Goal: Check status: Check status

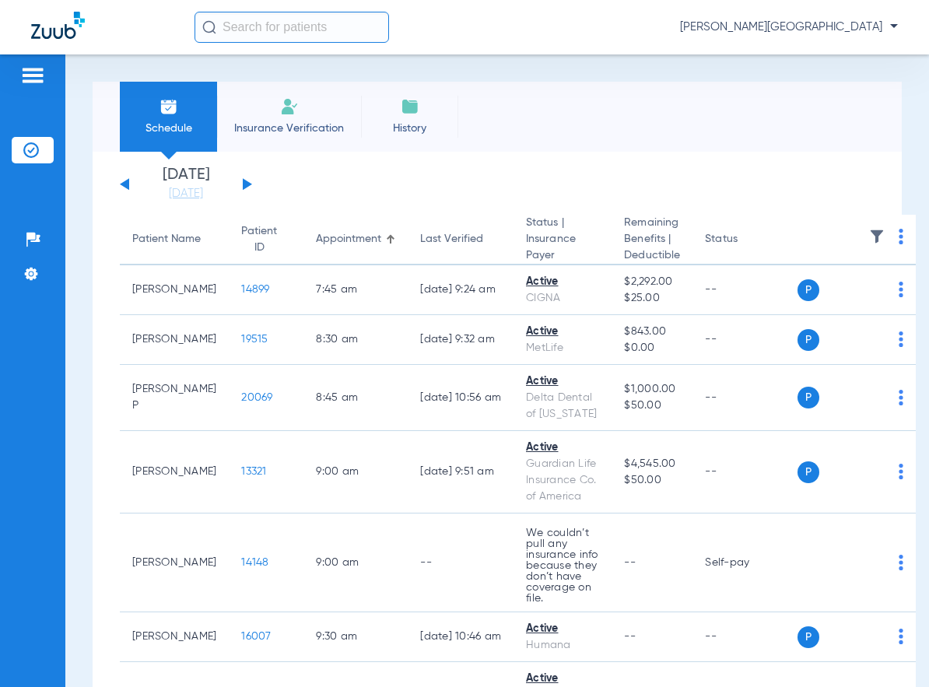
click at [243, 188] on button at bounding box center [247, 184] width 9 height 12
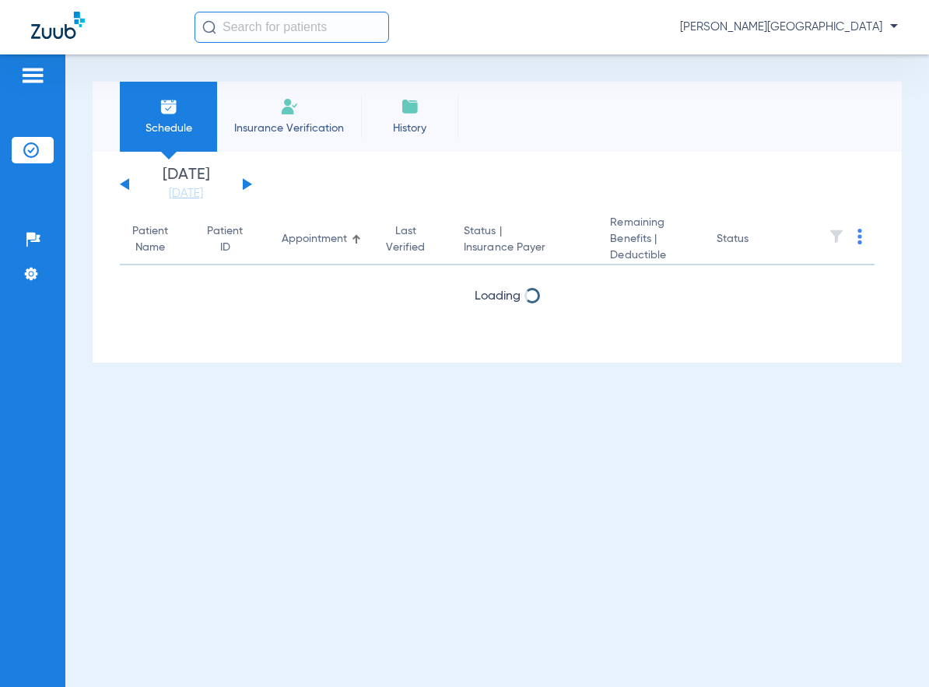
click at [243, 188] on button at bounding box center [247, 184] width 9 height 12
click at [243, 187] on button at bounding box center [247, 184] width 9 height 12
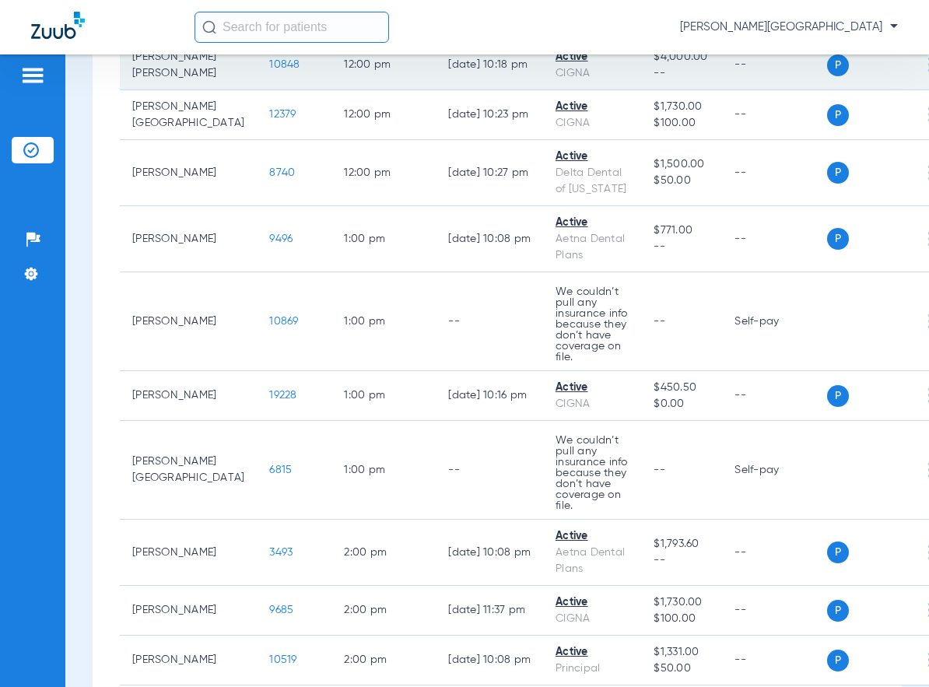
scroll to position [2722, 0]
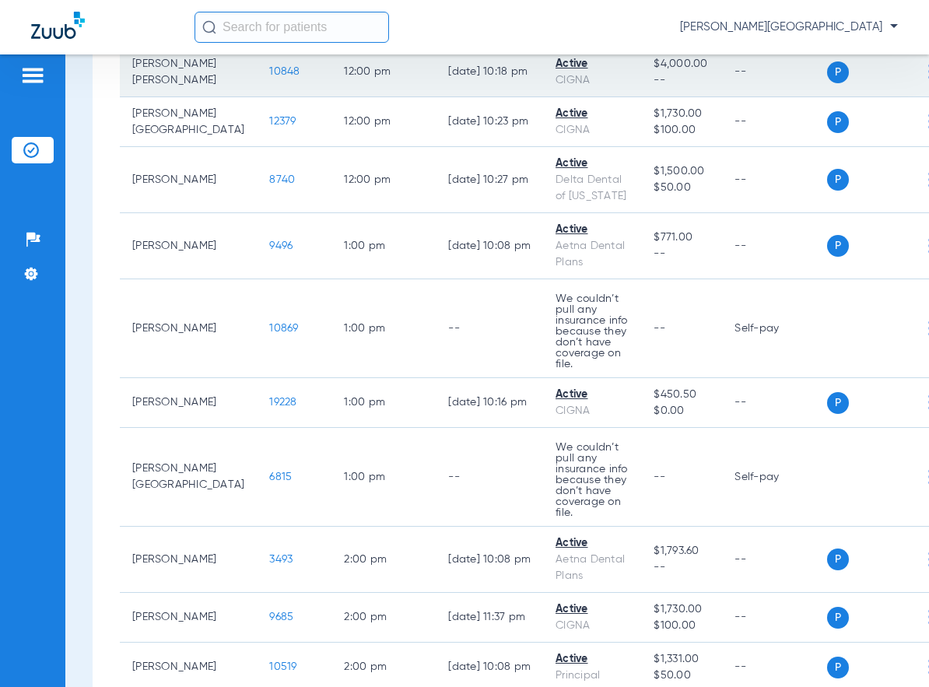
click at [928, 79] on img at bounding box center [930, 72] width 5 height 16
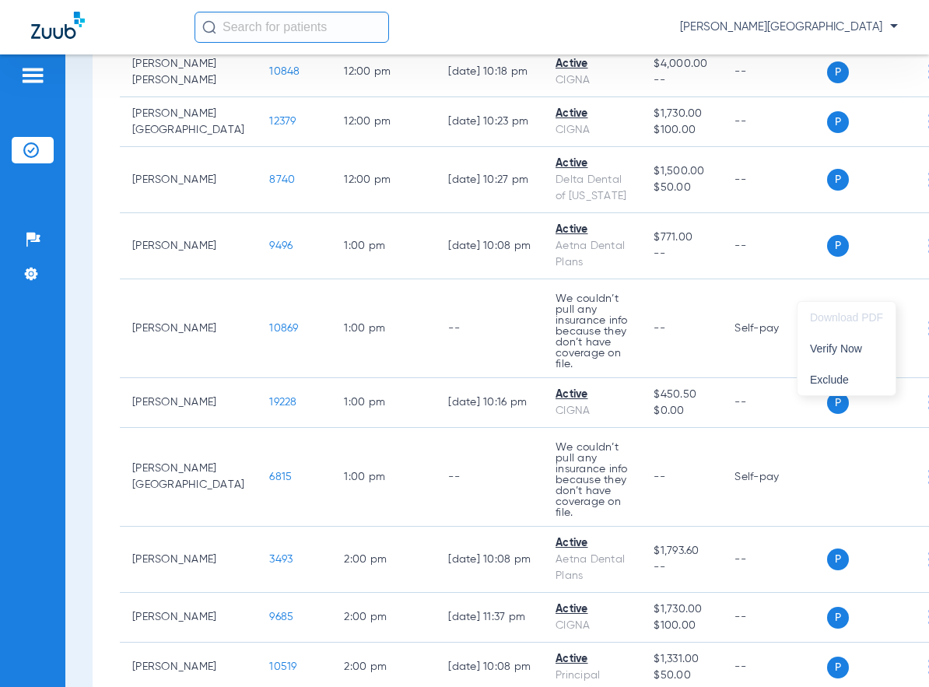
click at [233, 284] on div at bounding box center [464, 343] width 929 height 687
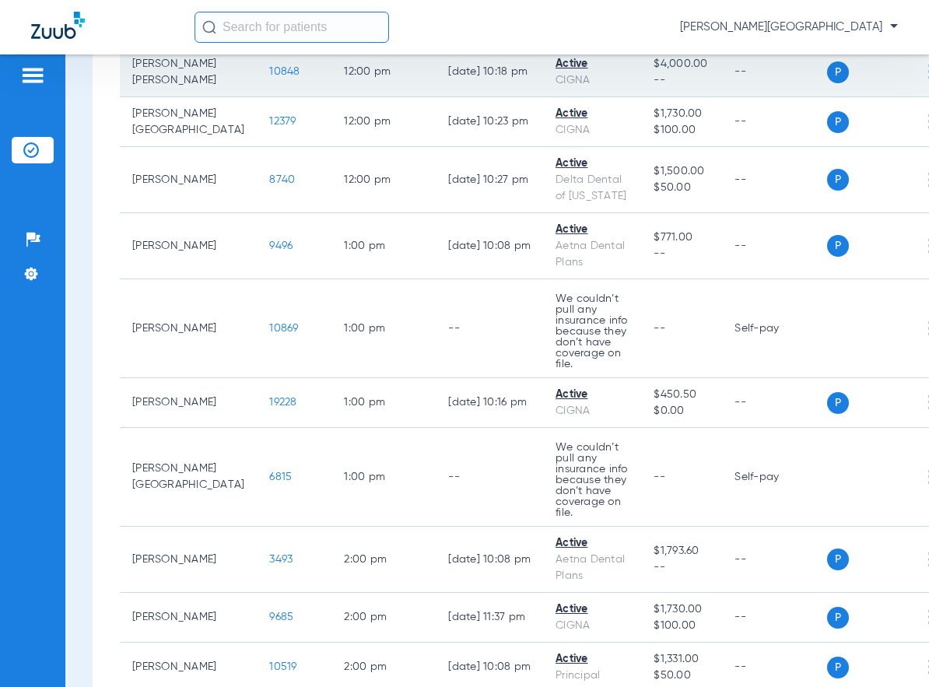
click at [269, 77] on span "10848" at bounding box center [284, 71] width 30 height 11
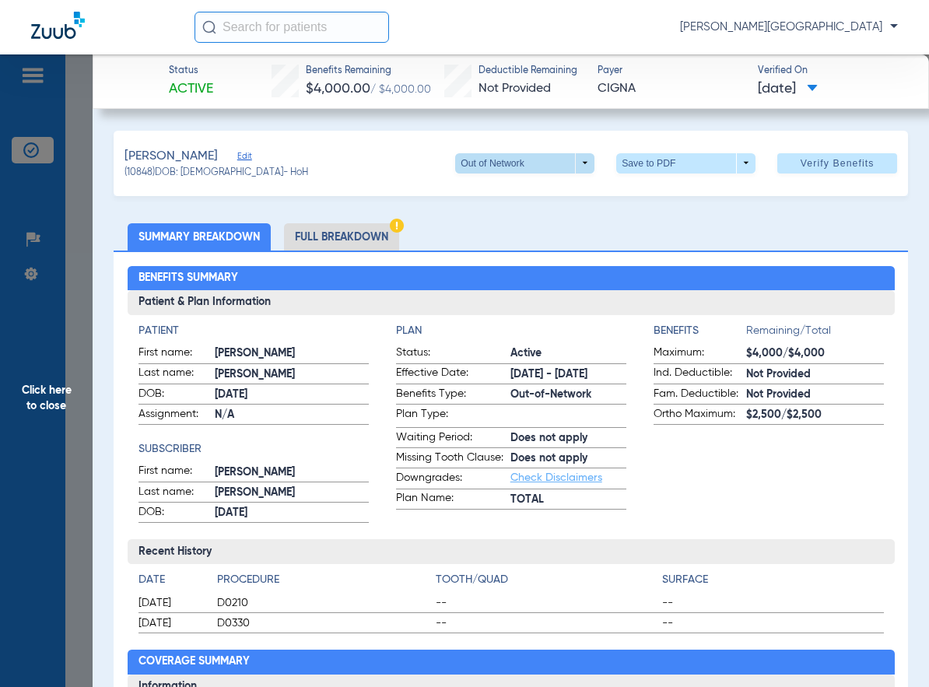
click at [575, 160] on span at bounding box center [524, 163] width 139 height 20
click at [525, 221] on span "Out of Network" at bounding box center [493, 224] width 72 height 11
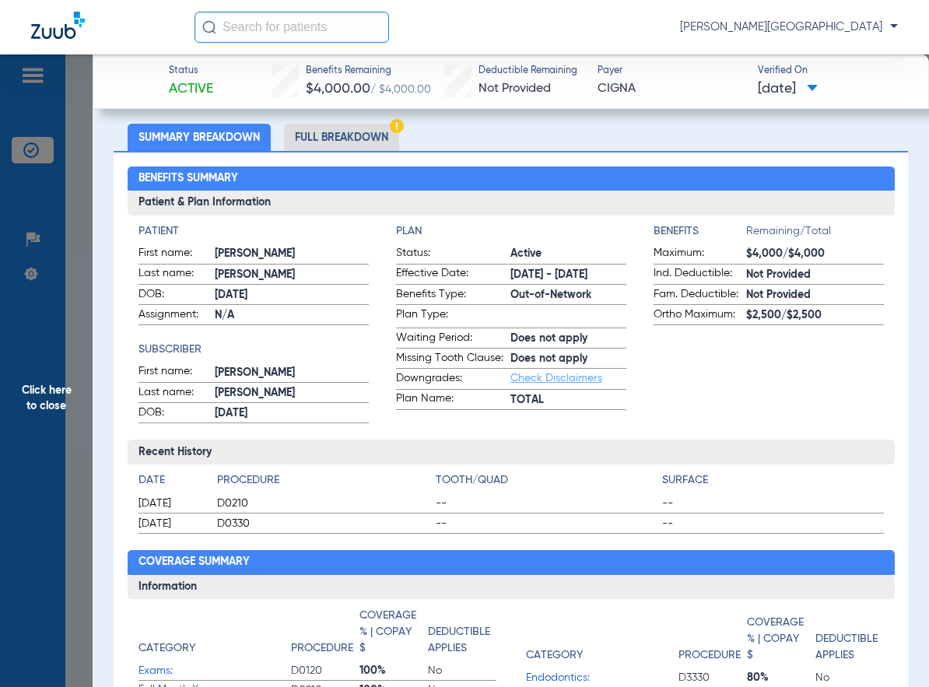
scroll to position [0, 0]
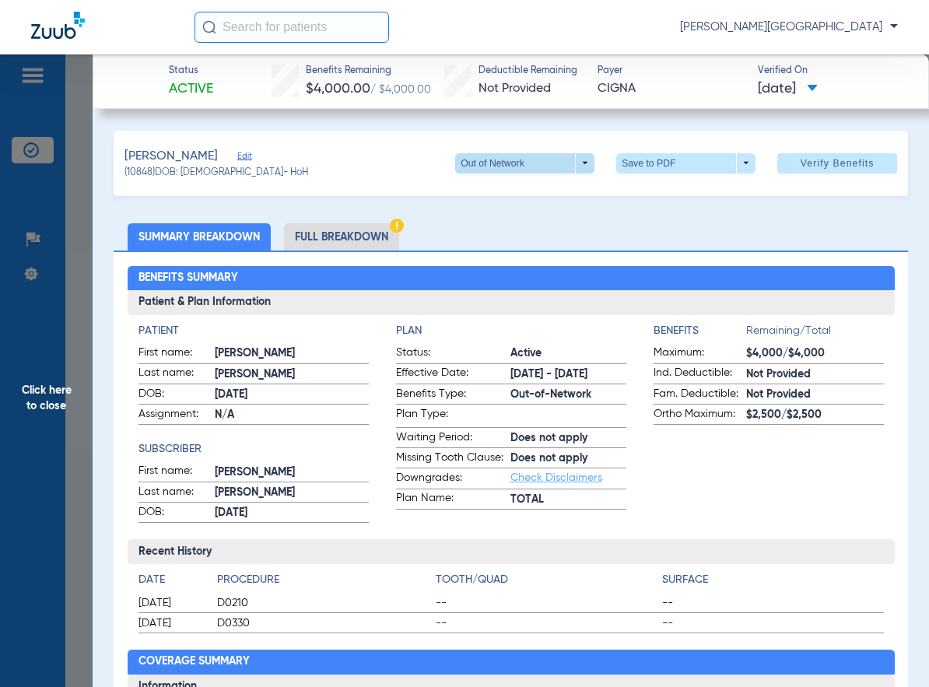
click at [573, 159] on span at bounding box center [524, 163] width 139 height 20
click at [487, 225] on span "Out of Network" at bounding box center [493, 224] width 72 height 11
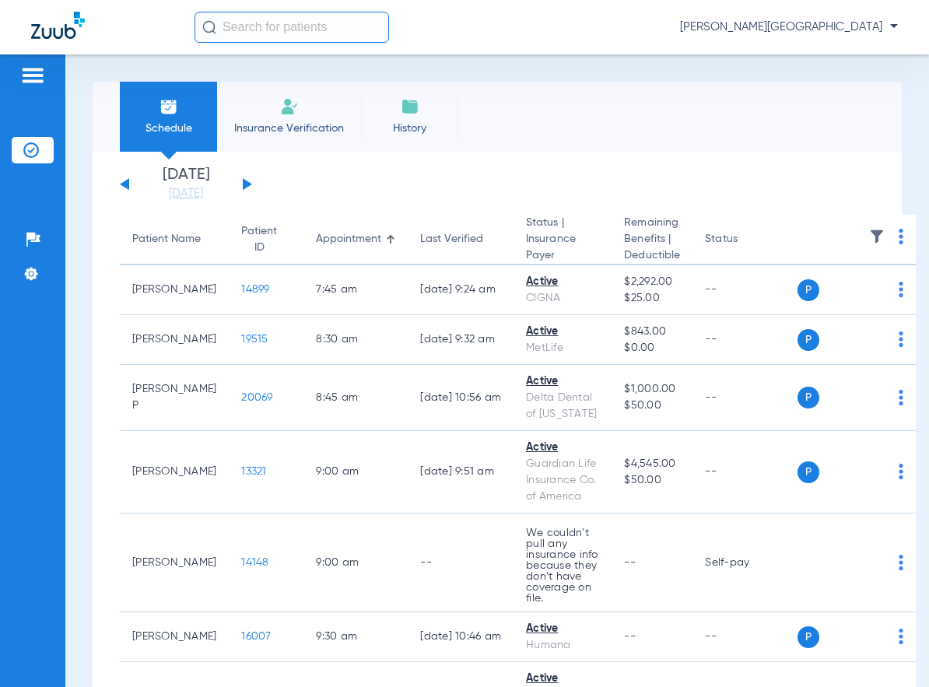
click at [252, 184] on app-single-date-navigator "[DATE] [DATE] [DATE] [DATE] [DATE] [DATE] [DATE] [DATE] [DATE] [DATE] [DATE] [D…" at bounding box center [497, 184] width 754 height 34
click at [250, 185] on div "[DATE] [DATE] [DATE] [DATE] [DATE] [DATE] [DATE] [DATE] [DATE] [DATE] [DATE] [D…" at bounding box center [186, 184] width 132 height 34
click at [233, 185] on div "Monday 06-09-2025 Tuesday 06-10-2025 Wednesday 06-11-2025 Thursday 06-12-2025 F…" at bounding box center [186, 184] width 132 height 34
click at [248, 184] on button at bounding box center [247, 184] width 9 height 12
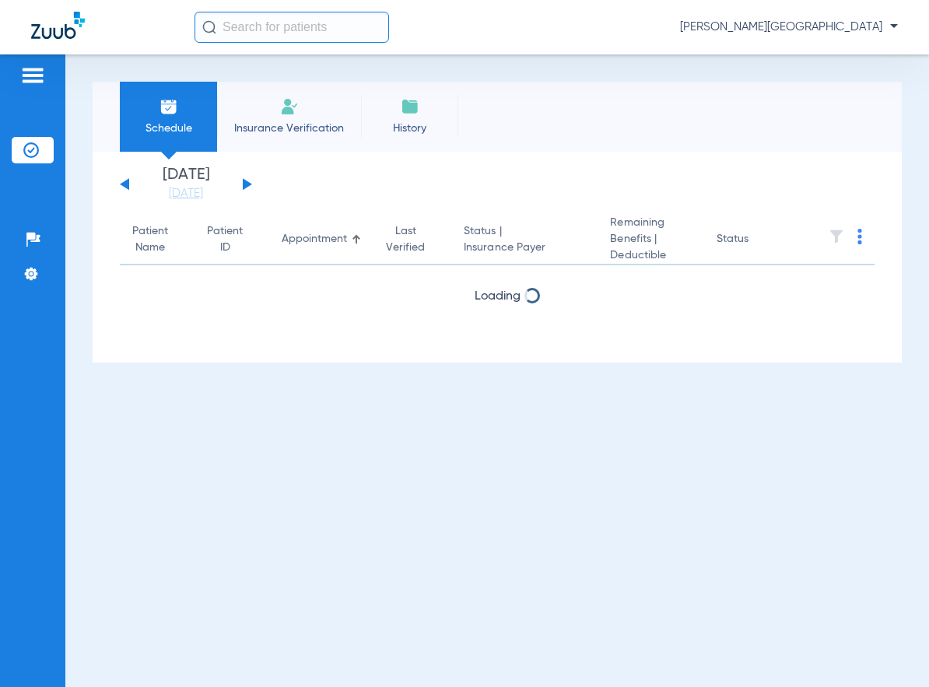
click at [248, 184] on button at bounding box center [247, 184] width 9 height 12
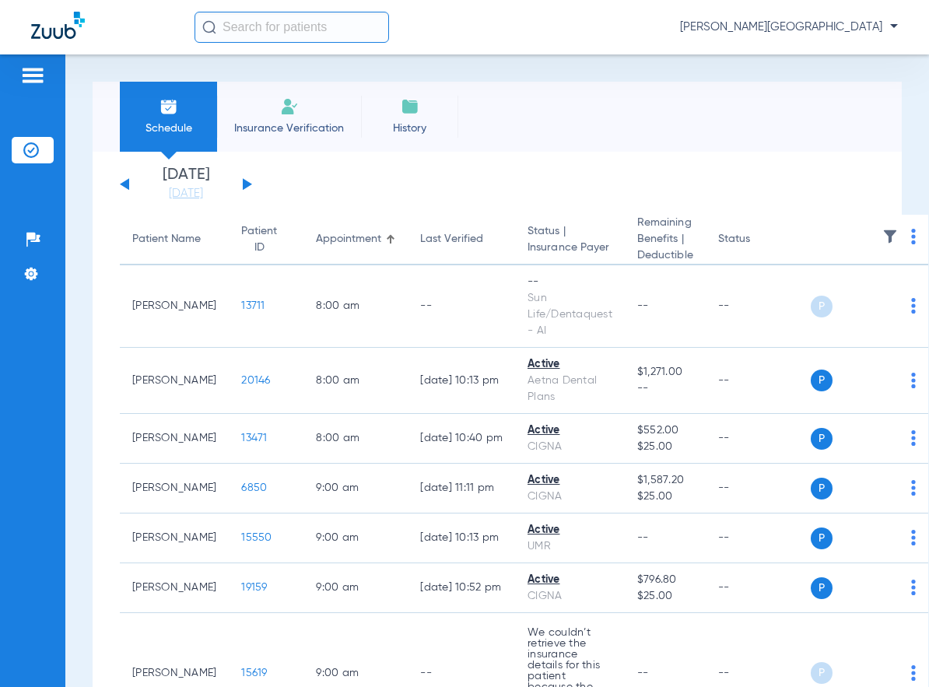
click at [248, 184] on button at bounding box center [247, 184] width 9 height 12
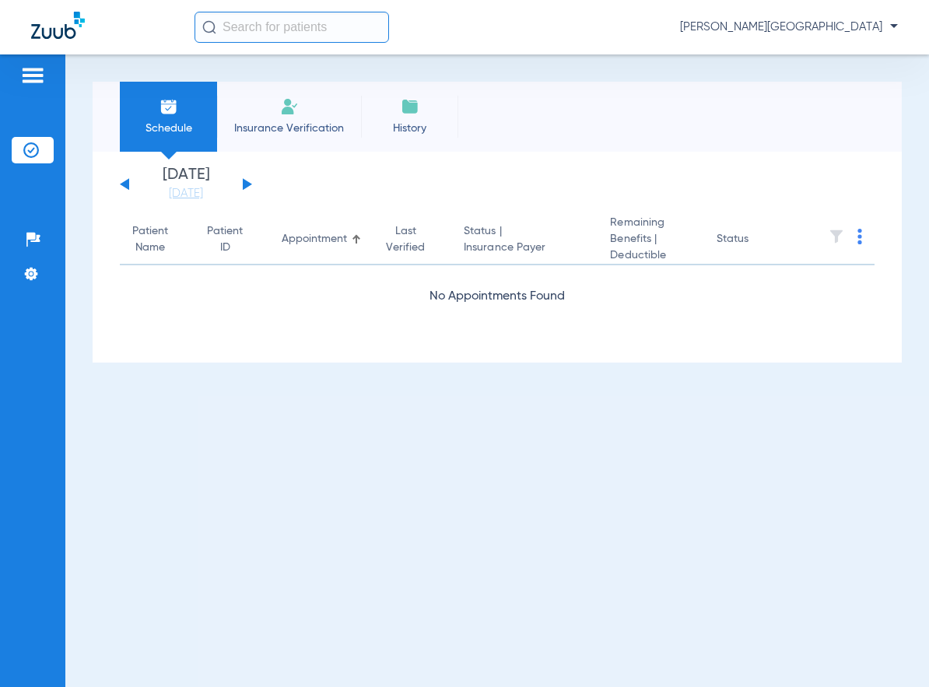
click at [248, 184] on button at bounding box center [247, 184] width 9 height 12
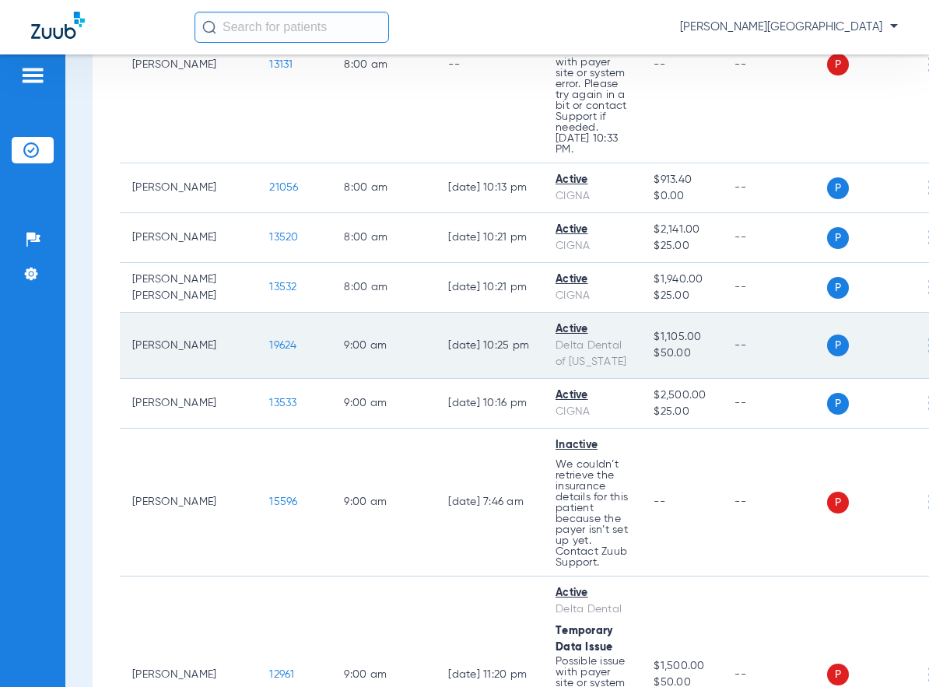
scroll to position [389, 0]
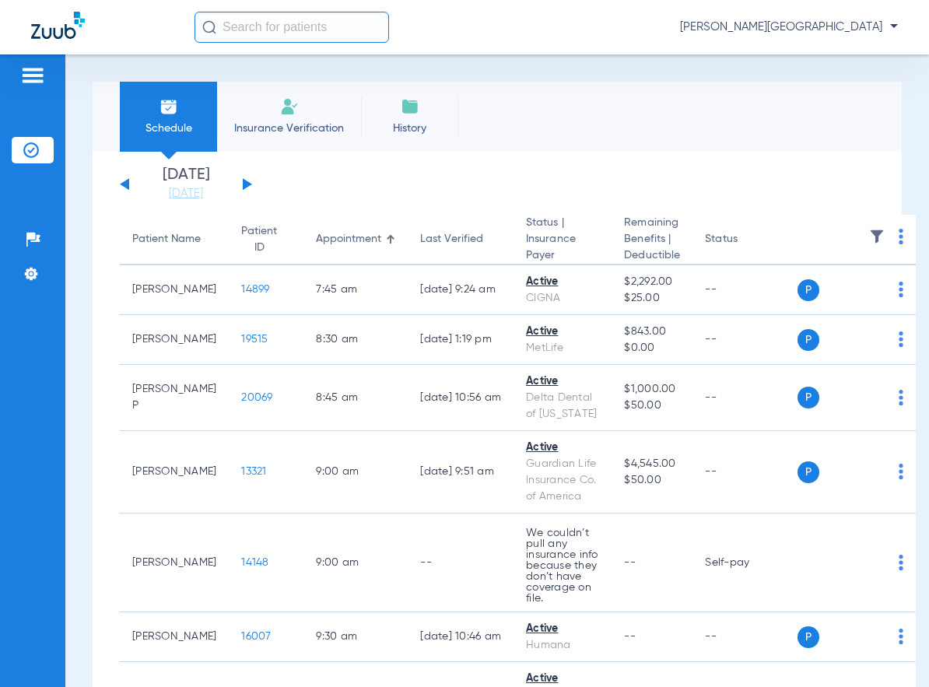
click at [246, 184] on button at bounding box center [247, 184] width 9 height 12
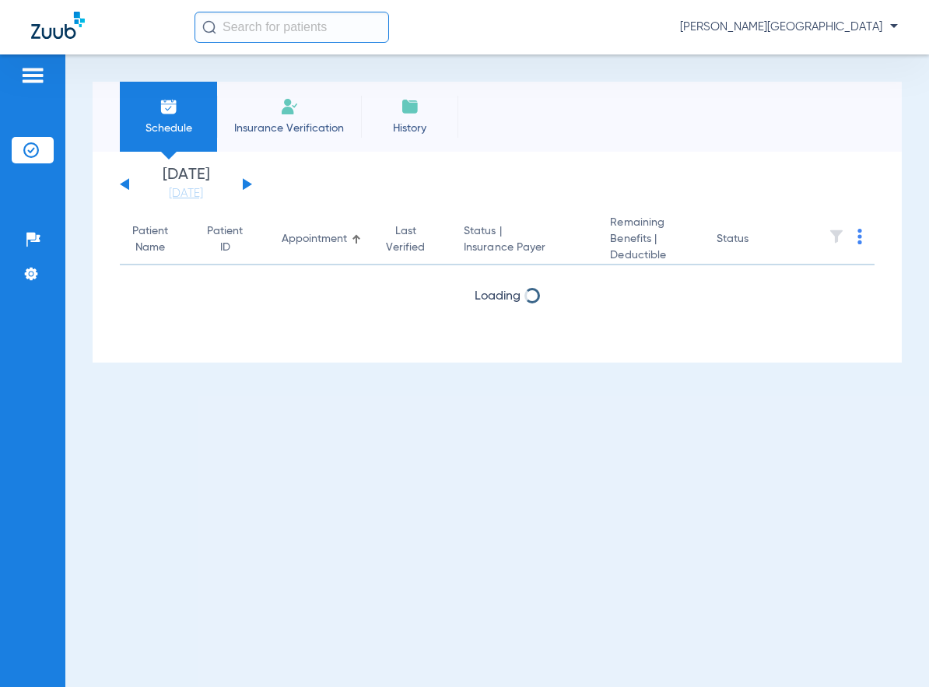
click at [244, 184] on button at bounding box center [247, 184] width 9 height 12
click at [129, 184] on div "Monday 06-09-2025 Tuesday 06-10-2025 Wednesday 06-11-2025 Thursday 06-12-2025 F…" at bounding box center [186, 184] width 132 height 34
click at [117, 187] on div "Monday 06-09-2025 Tuesday 06-10-2025 Wednesday 06-11-2025 Thursday 06-12-2025 F…" at bounding box center [497, 257] width 809 height 211
click at [124, 188] on div "Monday 06-09-2025 Tuesday 06-10-2025 Wednesday 06-11-2025 Thursday 06-12-2025 F…" at bounding box center [186, 184] width 132 height 34
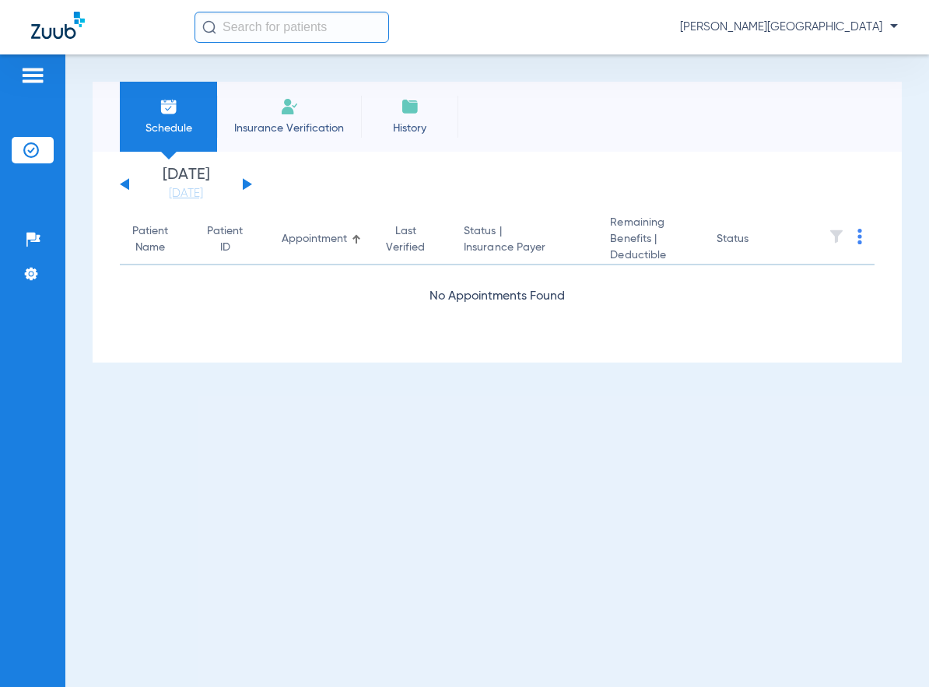
click at [125, 187] on button at bounding box center [124, 184] width 9 height 12
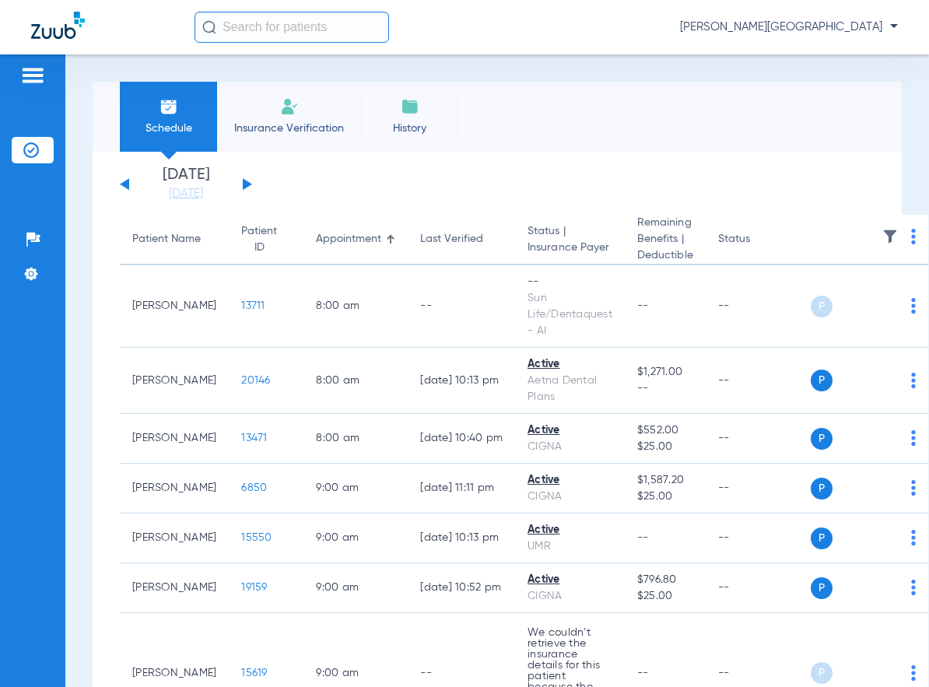
click at [252, 185] on app-single-date-navigator "Monday 06-09-2025 Tuesday 06-10-2025 Wednesday 06-11-2025 Thursday 06-12-2025 F…" at bounding box center [497, 184] width 754 height 34
click at [250, 184] on button at bounding box center [247, 184] width 9 height 12
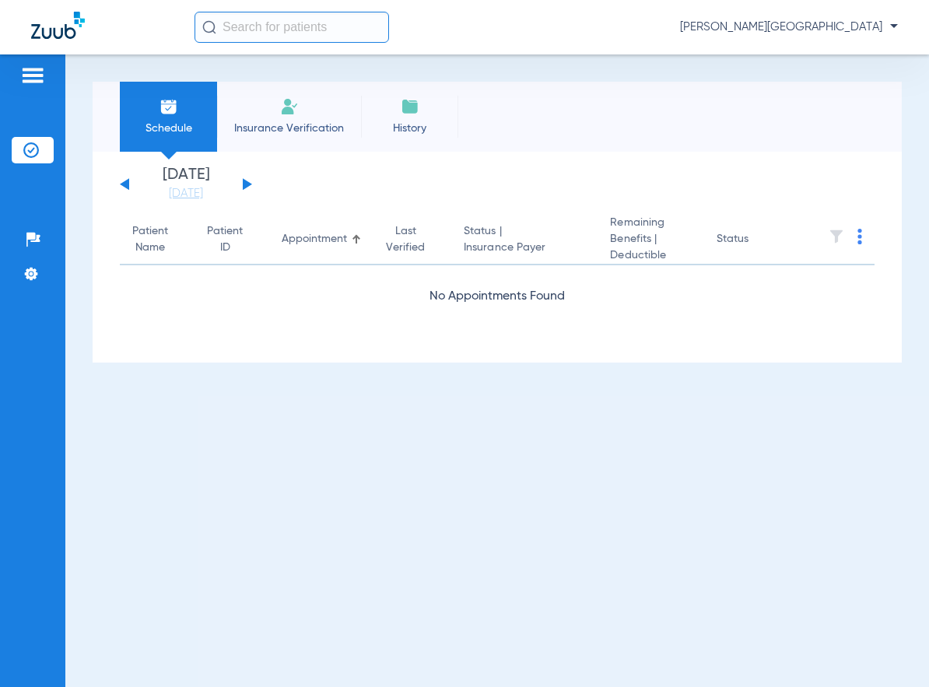
click at [250, 184] on button at bounding box center [247, 184] width 9 height 12
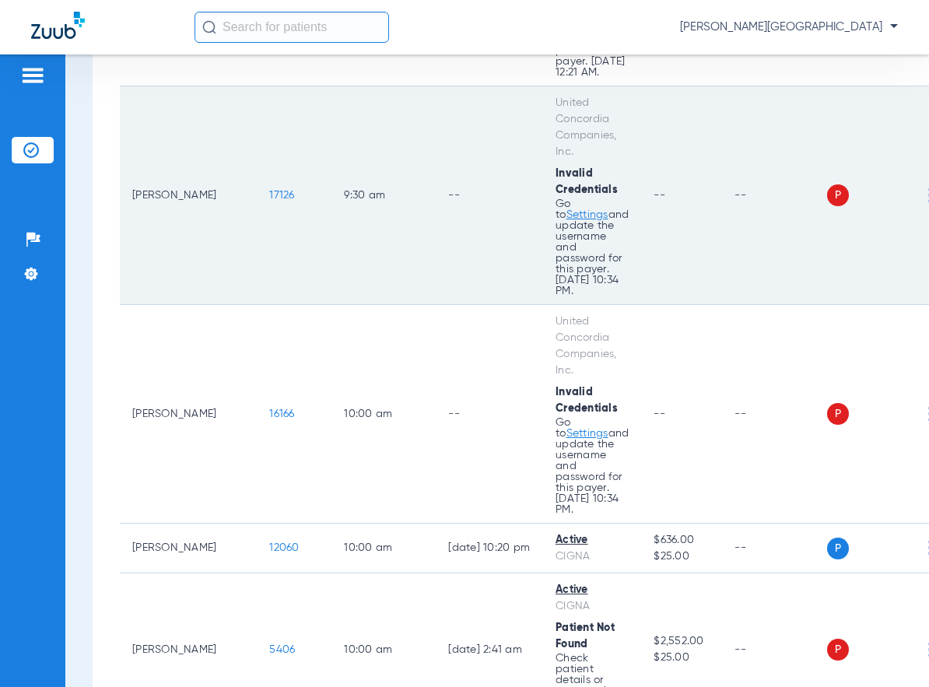
scroll to position [1011, 0]
